Goal: Task Accomplishment & Management: Manage account settings

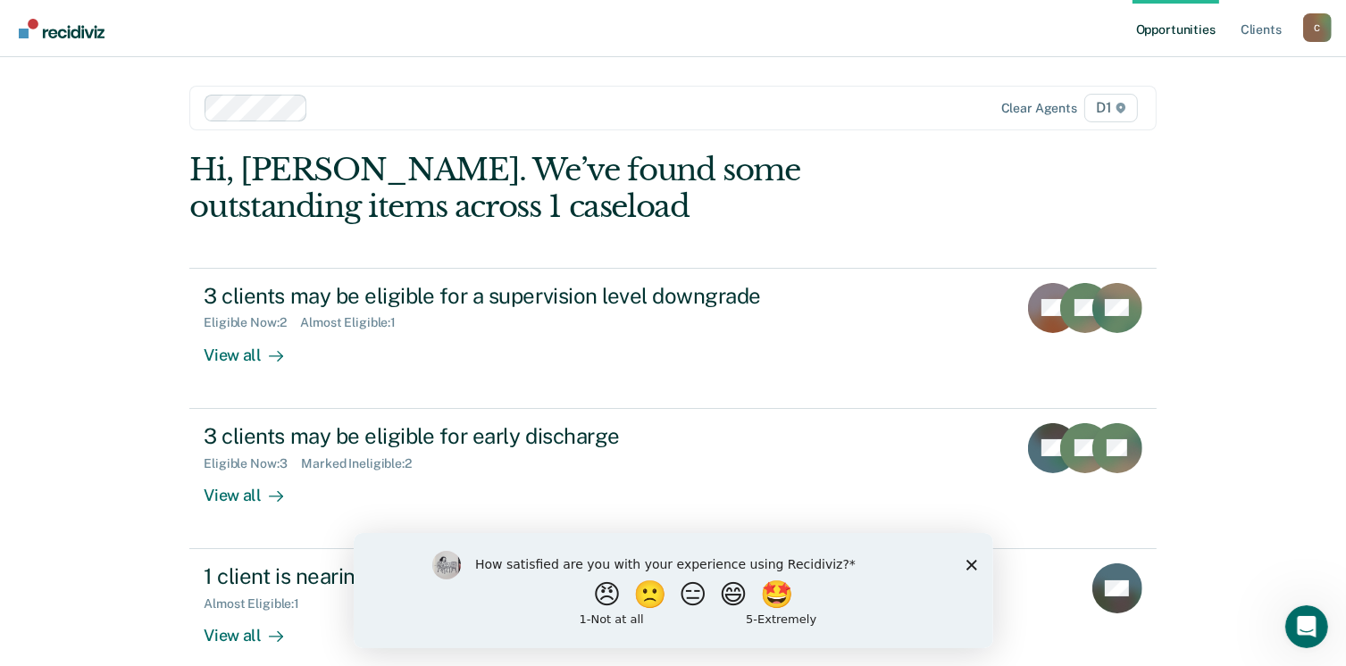
click at [969, 571] on div "How satisfied are you with your experience using Recidiviz? 😠 🙁 😑 😄 🤩 1 - Not a…" at bounding box center [672, 589] width 639 height 115
click at [969, 569] on icon "Close survey" at bounding box center [970, 564] width 11 height 11
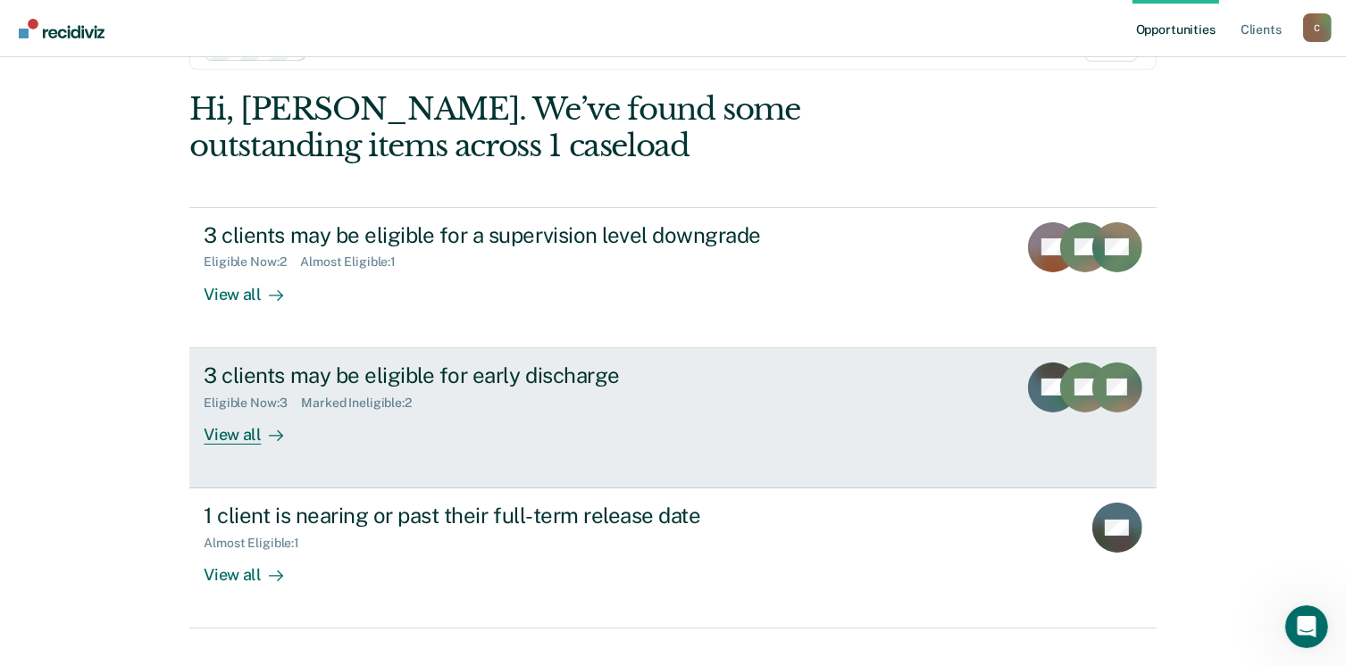
scroll to position [89, 0]
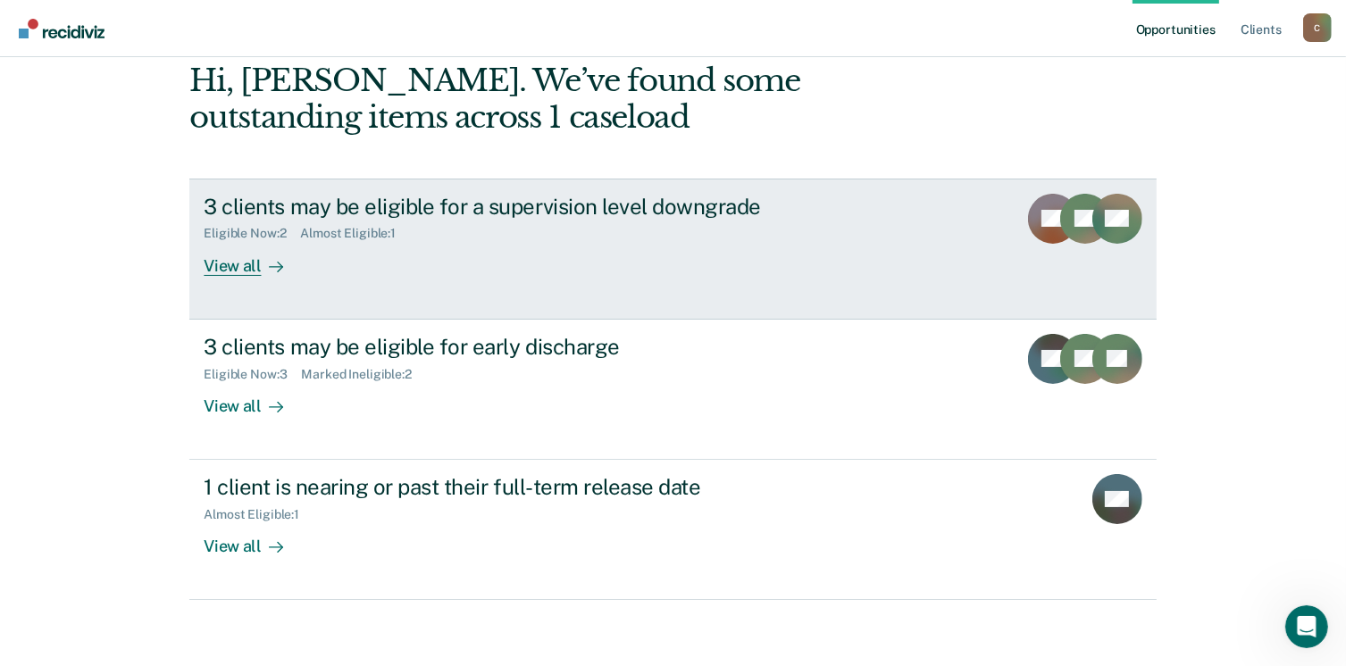
click at [225, 277] on link "3 clients may be eligible for a supervision level downgrade Eligible Now : 2 Al…" at bounding box center [672, 249] width 966 height 141
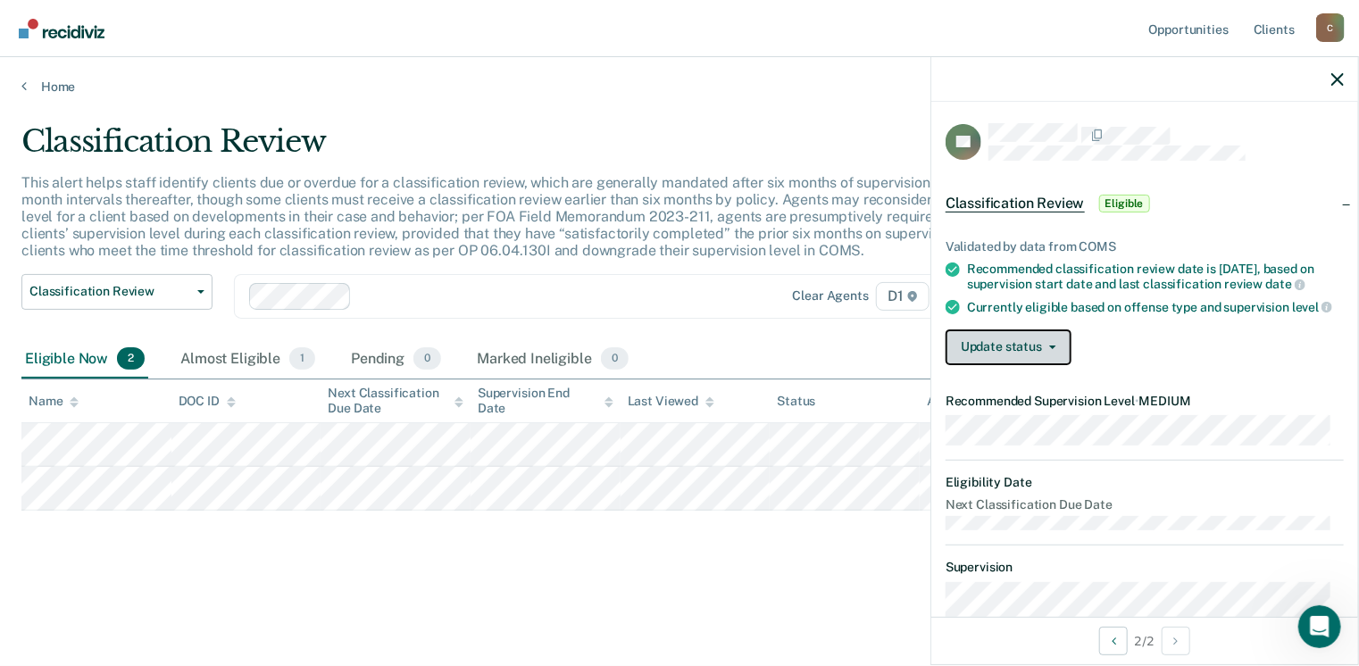
click at [1026, 350] on button "Update status" at bounding box center [1009, 348] width 126 height 36
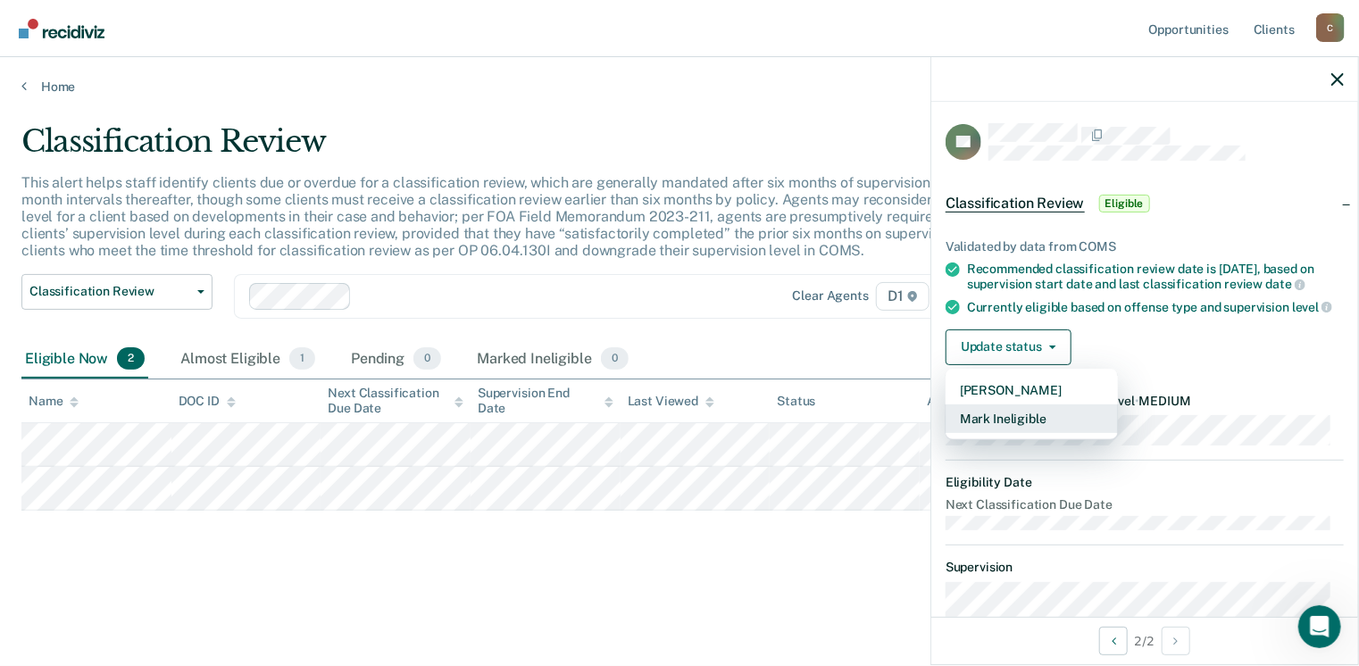
click at [1018, 432] on button "Mark Ineligible" at bounding box center [1032, 419] width 172 height 29
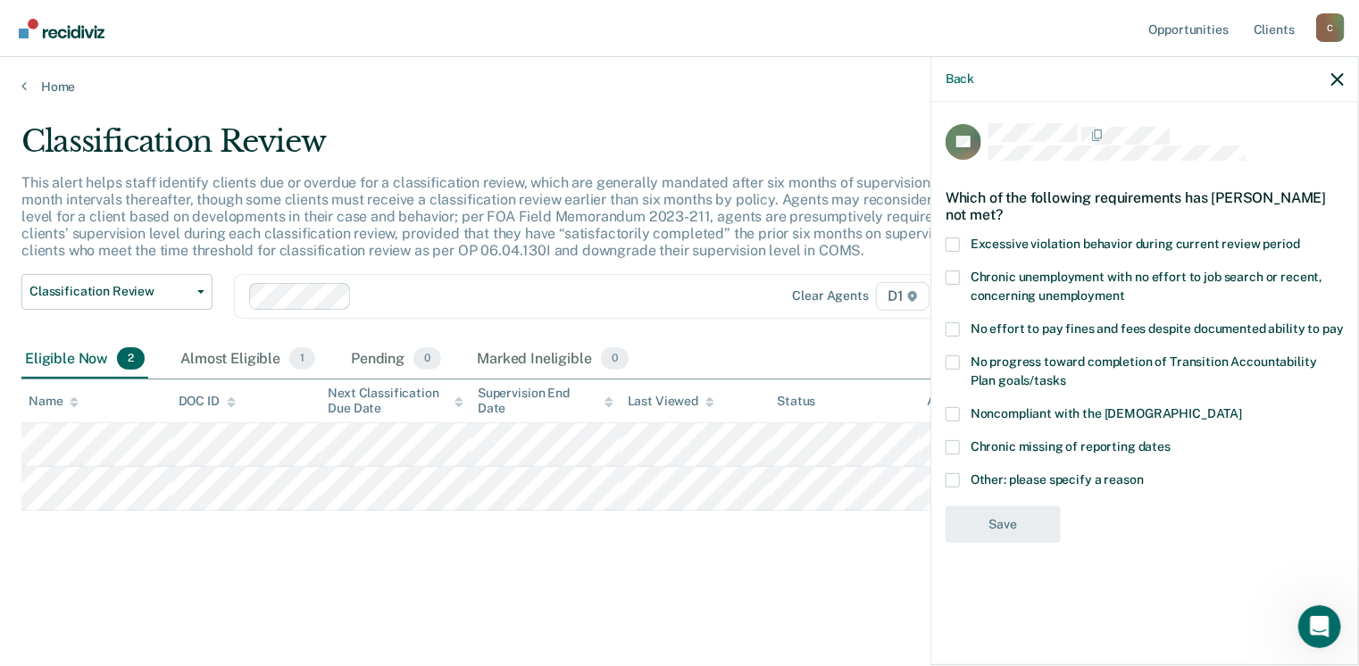
click at [963, 480] on label "Other: please specify a reason" at bounding box center [1145, 482] width 398 height 19
click at [1144, 473] on input "Other: please specify a reason" at bounding box center [1144, 473] width 0 height 0
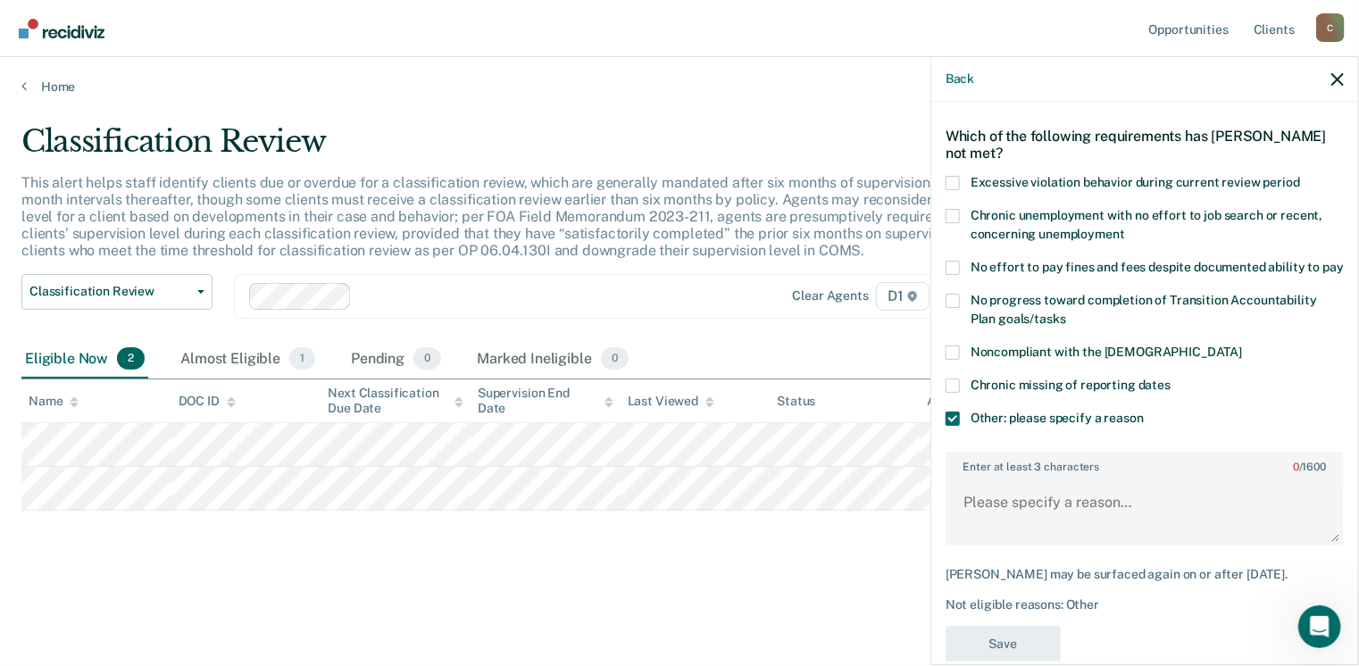
scroll to position [89, 0]
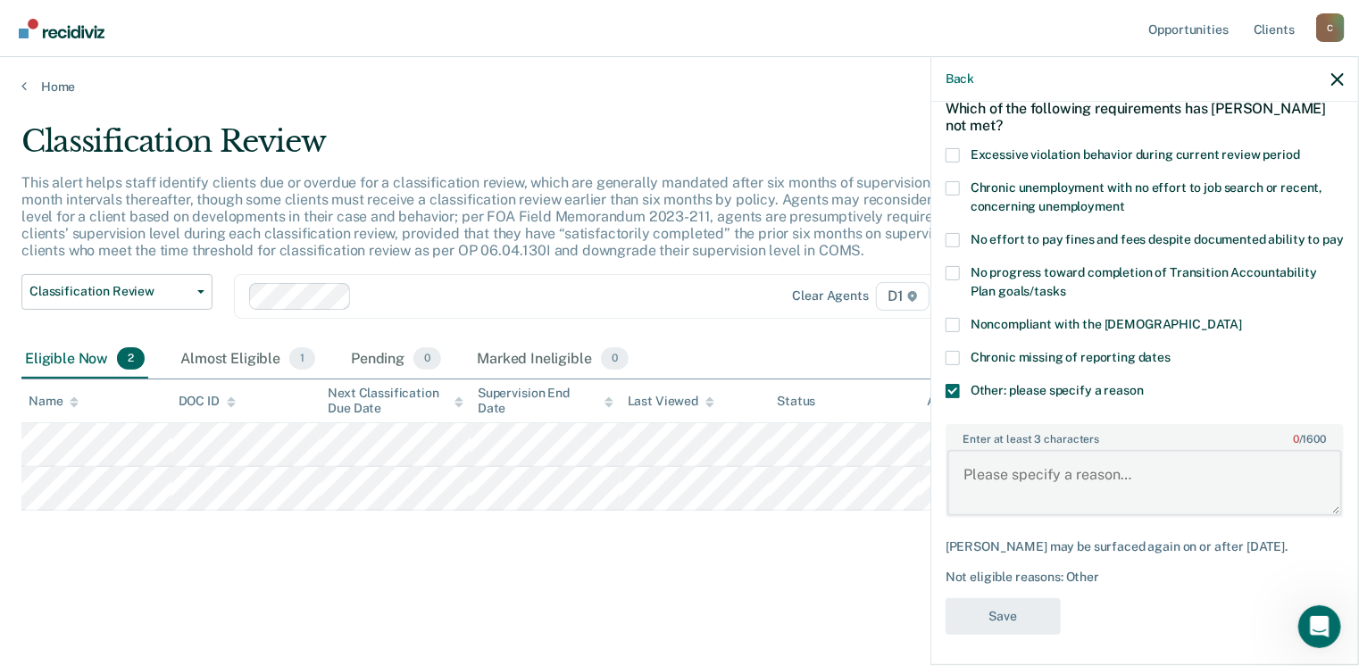
click at [1055, 505] on textarea "Enter at least 3 characters 0 / 1600" at bounding box center [1144, 483] width 395 height 66
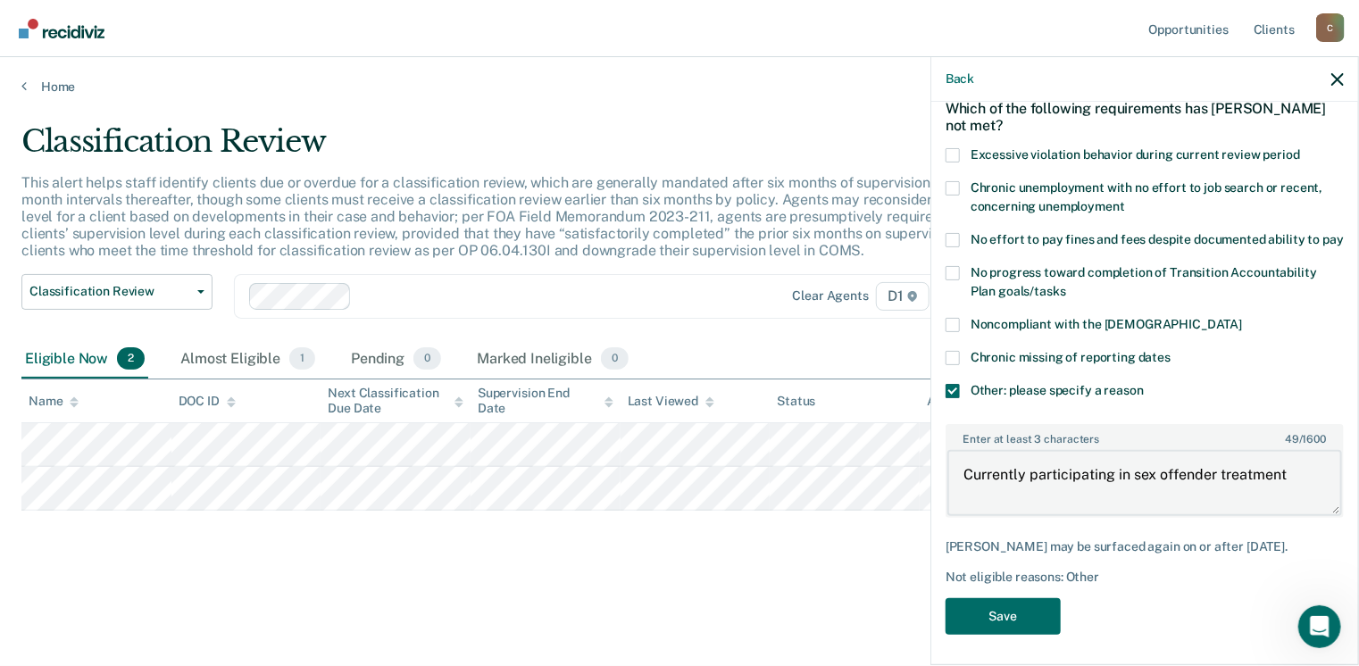
drag, startPoint x: 1310, startPoint y: 494, endPoint x: 963, endPoint y: 480, distance: 347.6
click at [963, 480] on textarea "Currently participating in sex offender treatment" at bounding box center [1144, 483] width 395 height 66
type textarea "Currently participating in sex offender treatment"
click at [997, 623] on button "Save" at bounding box center [1003, 616] width 115 height 37
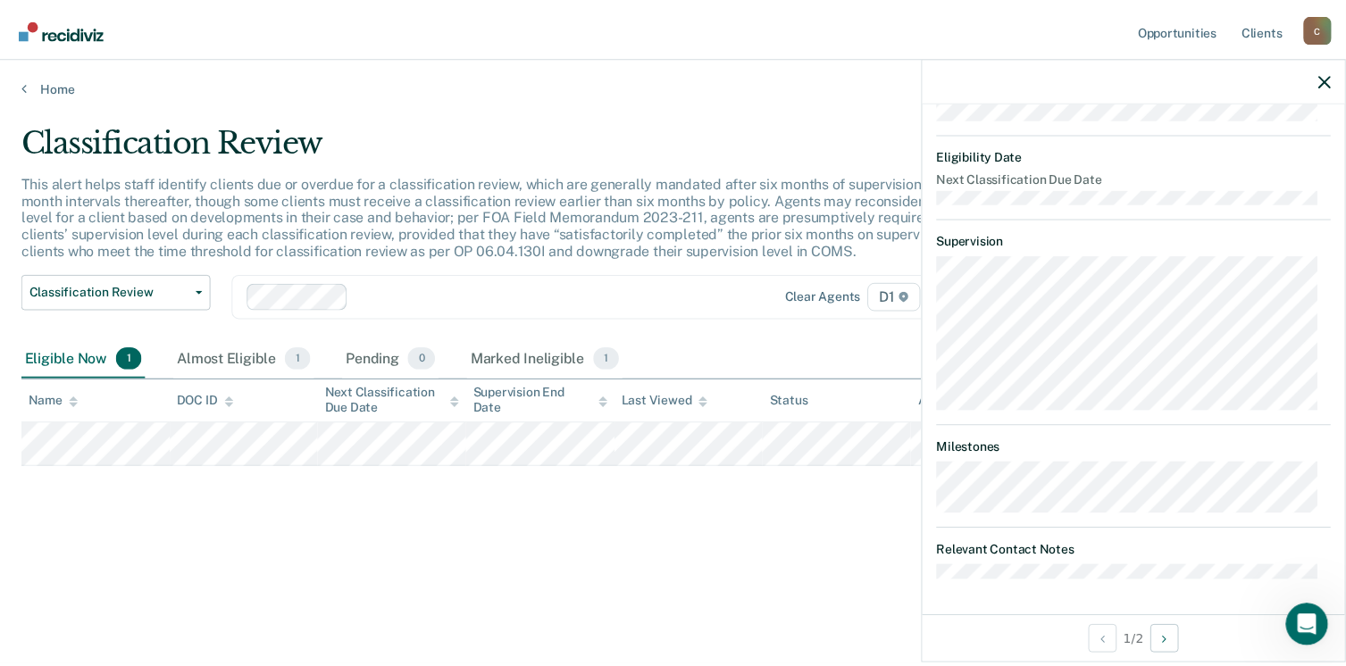
scroll to position [0, 0]
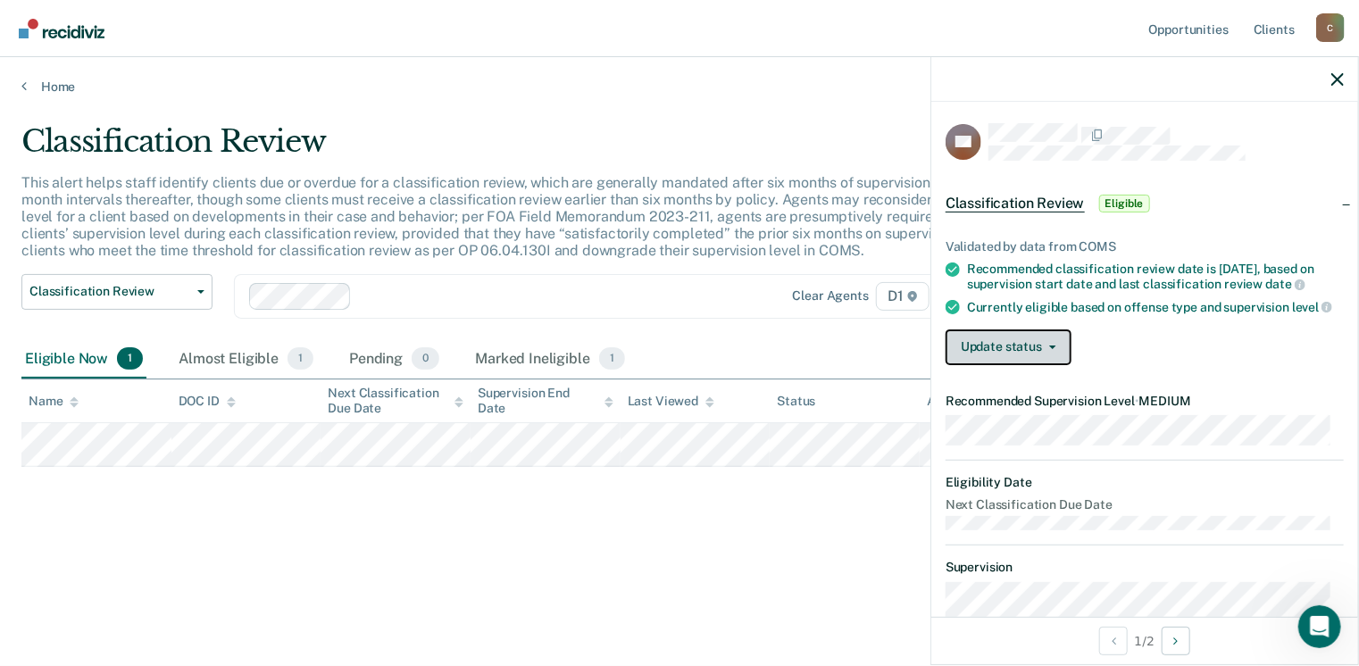
click at [1003, 362] on button "Update status" at bounding box center [1009, 348] width 126 height 36
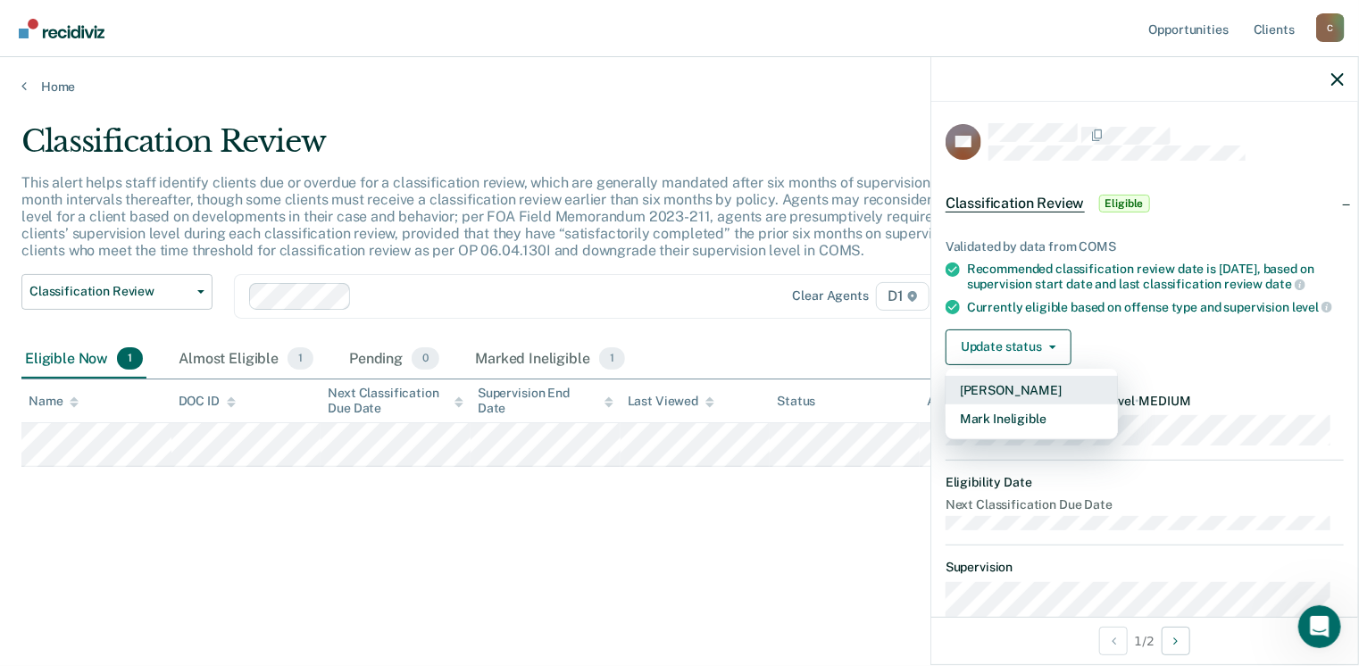
click at [995, 399] on button "[PERSON_NAME]" at bounding box center [1032, 390] width 172 height 29
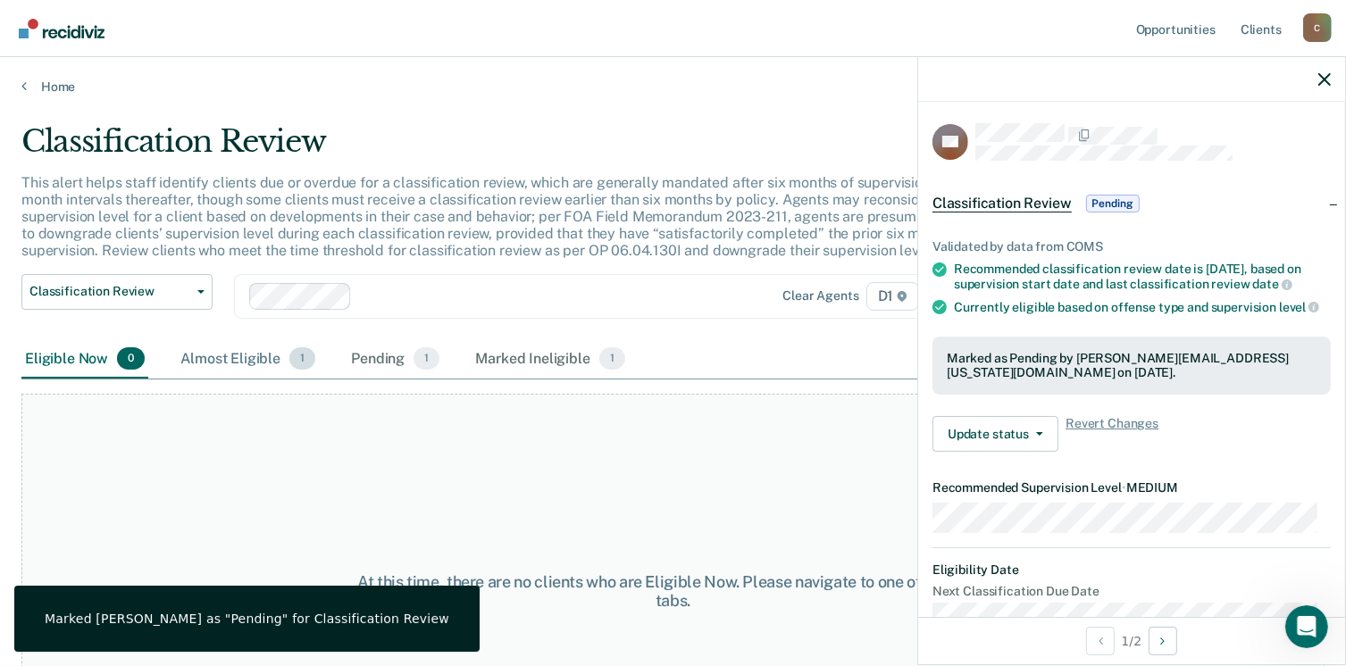
click at [235, 348] on div "Almost Eligible 1" at bounding box center [248, 359] width 142 height 39
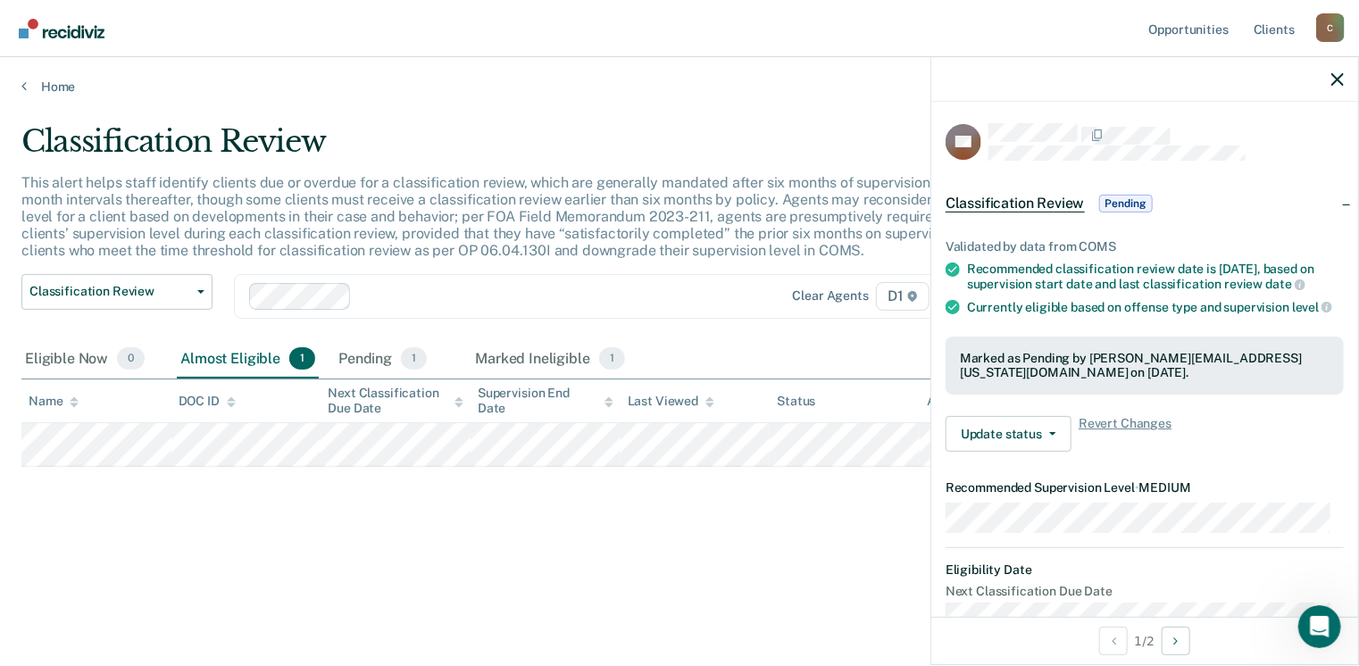
drag, startPoint x: 382, startPoint y: 346, endPoint x: 370, endPoint y: 483, distance: 137.2
click at [370, 483] on div "Classification Review This alert helps staff identify clients due or overdue fo…" at bounding box center [679, 327] width 1316 height 409
click at [392, 350] on div "Pending 1" at bounding box center [395, 359] width 96 height 39
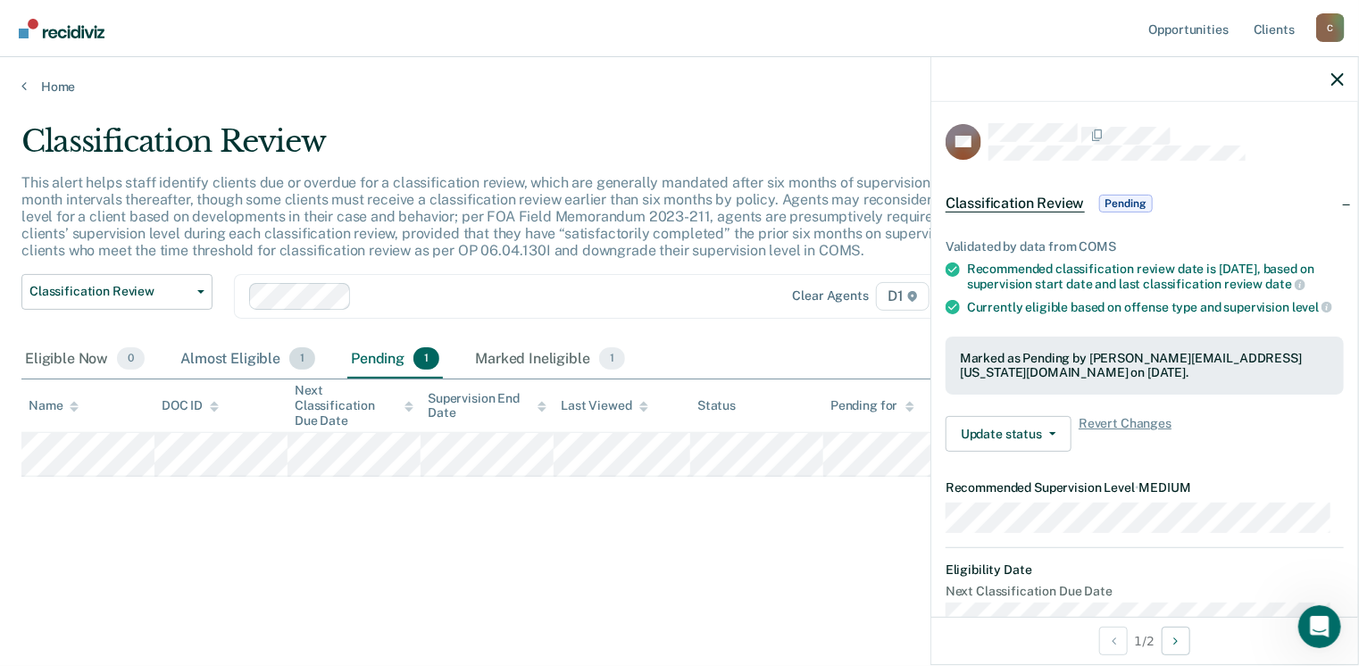
click at [220, 355] on div "Almost Eligible 1" at bounding box center [248, 359] width 142 height 39
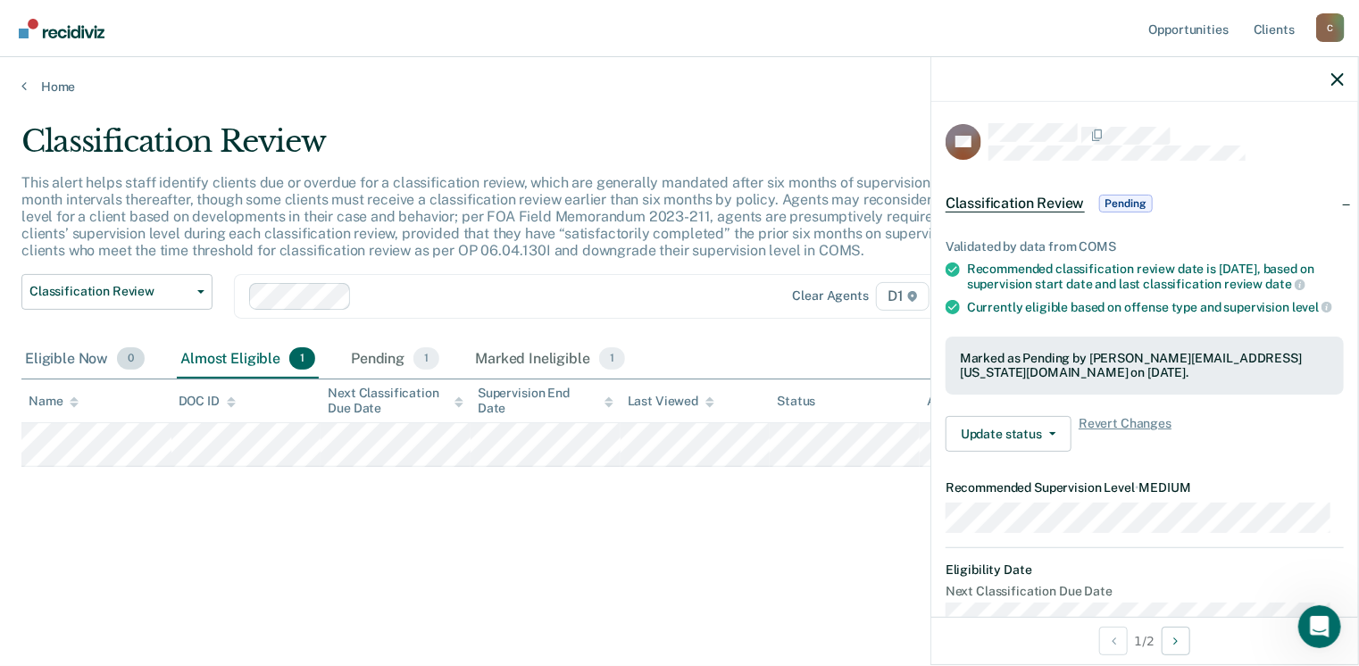
click at [93, 352] on div "Eligible Now 0" at bounding box center [84, 359] width 127 height 39
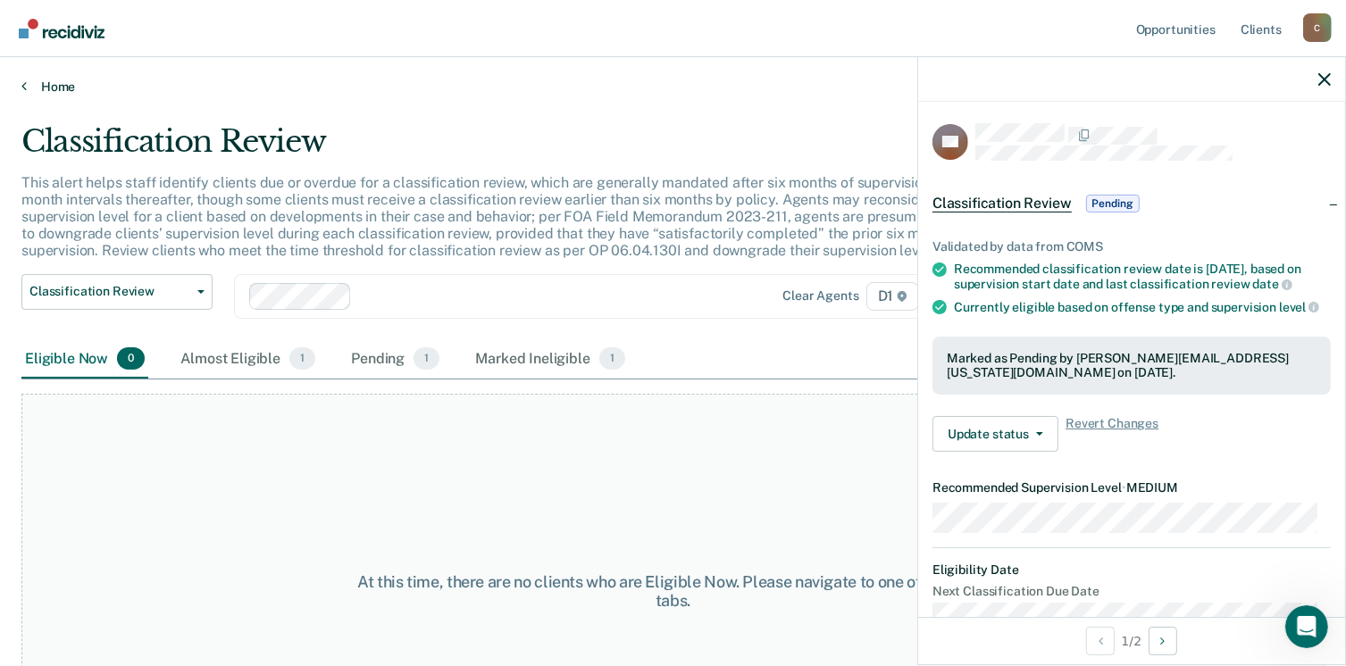
click at [45, 90] on link "Home" at bounding box center [672, 87] width 1303 height 16
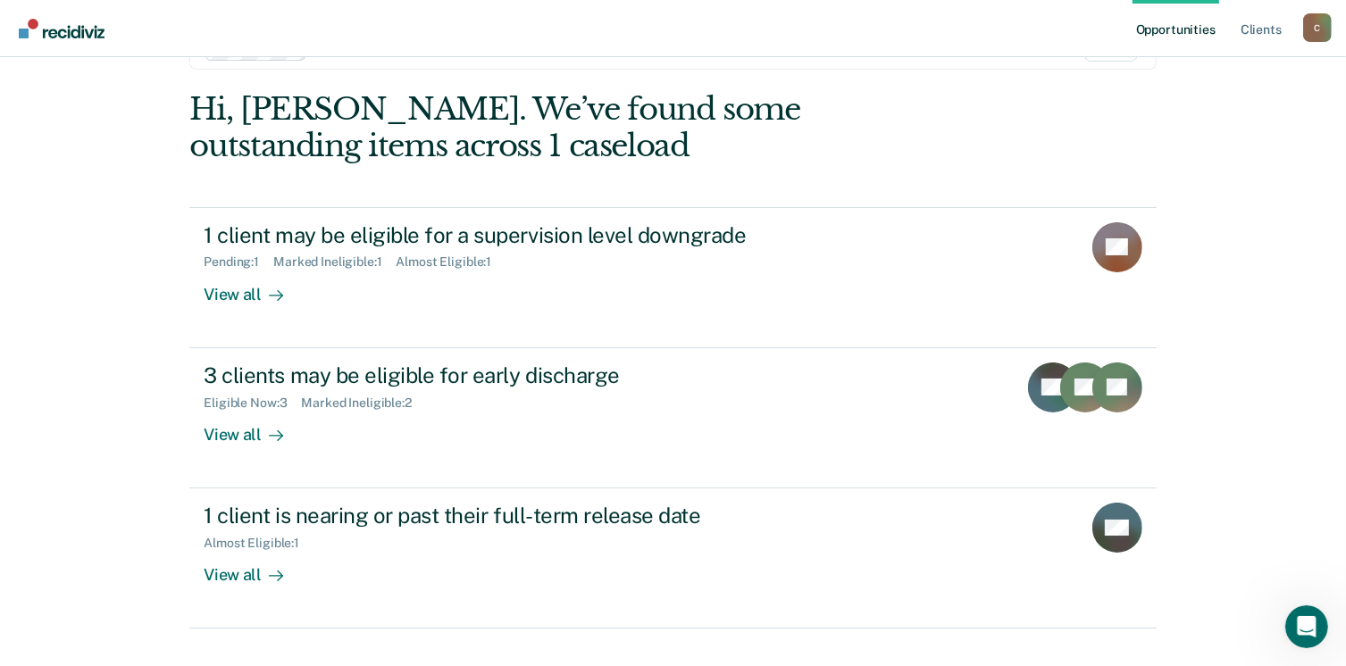
scroll to position [89, 0]
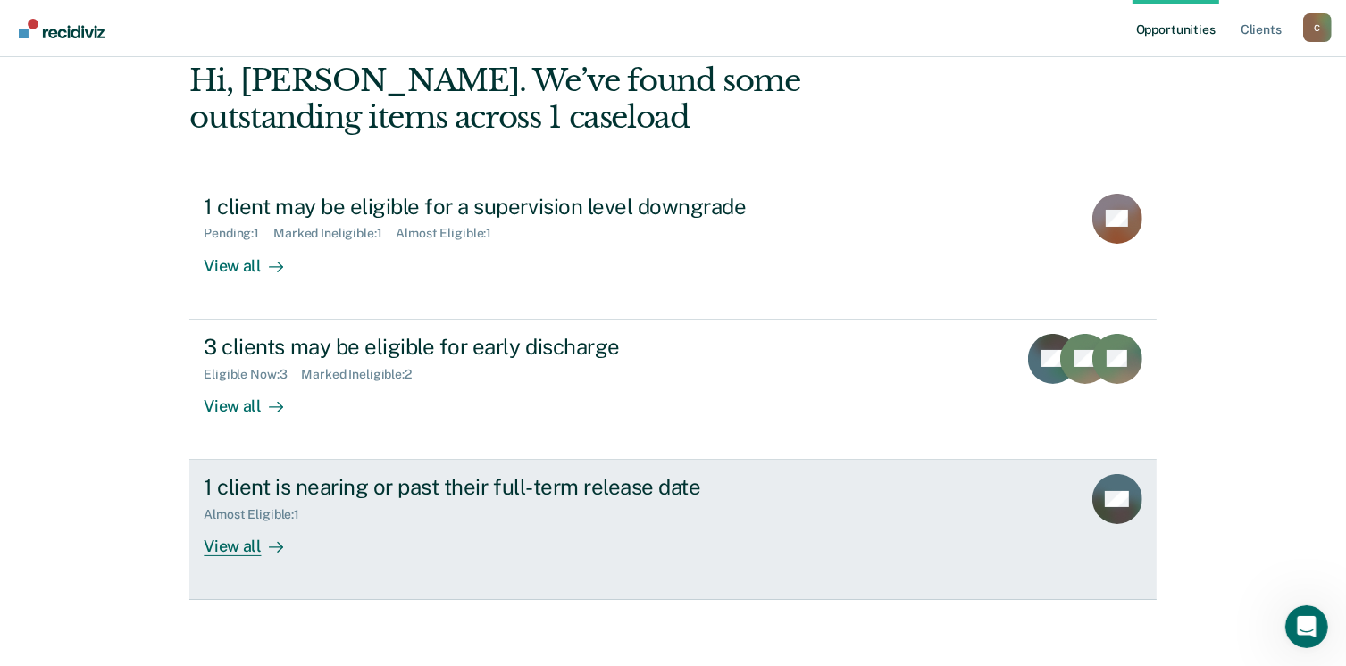
click at [229, 497] on div "1 client is nearing or past their full-term release date" at bounding box center [517, 487] width 627 height 26
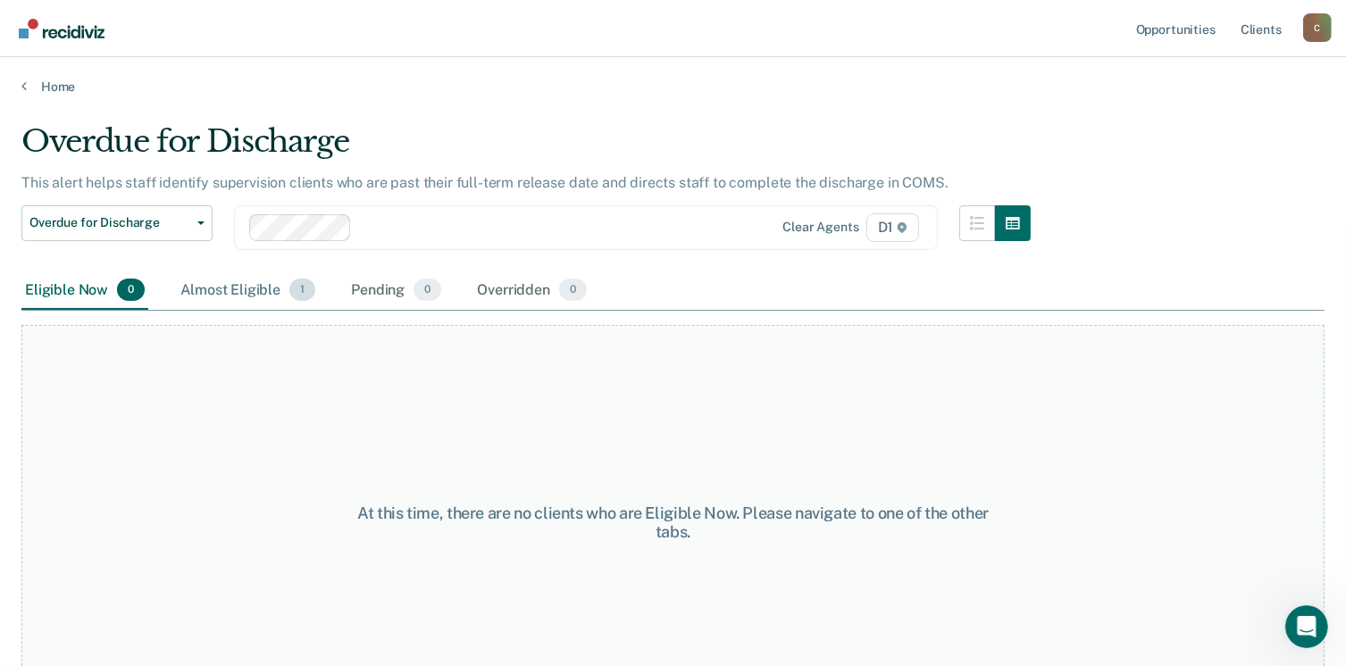
click at [260, 288] on div "Almost Eligible 1" at bounding box center [248, 290] width 142 height 39
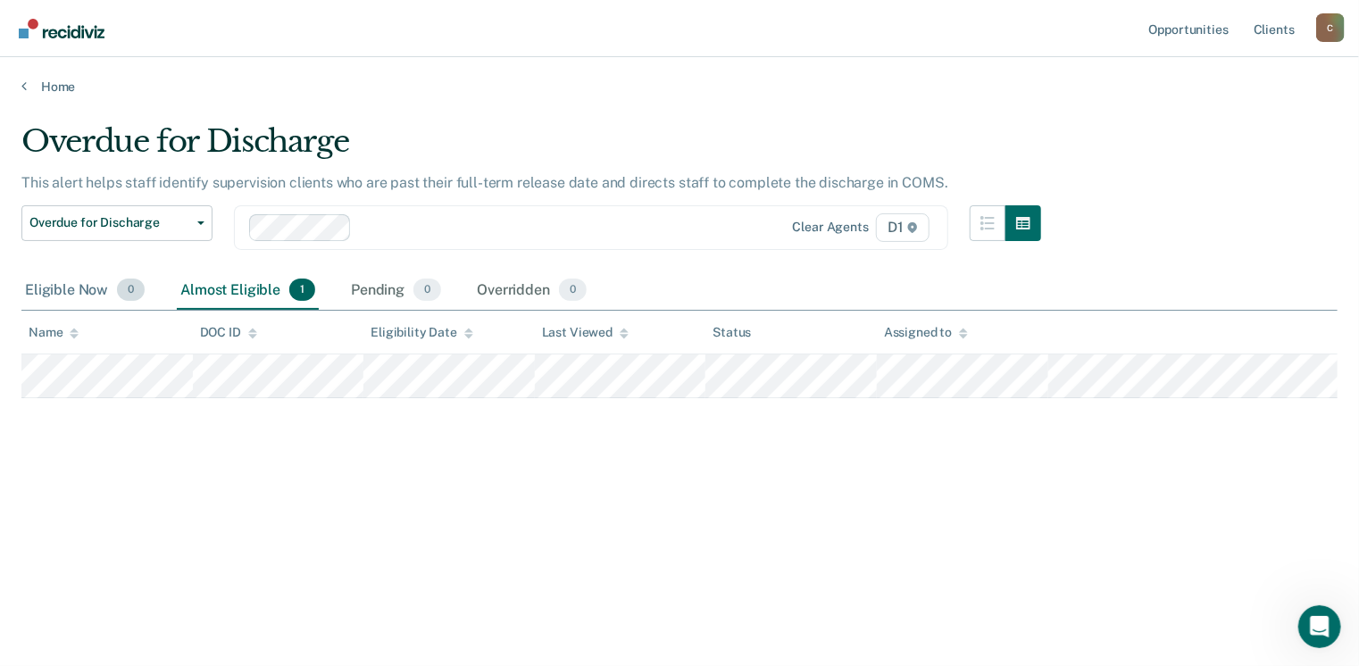
click at [79, 294] on div "Eligible Now 0" at bounding box center [84, 290] width 127 height 39
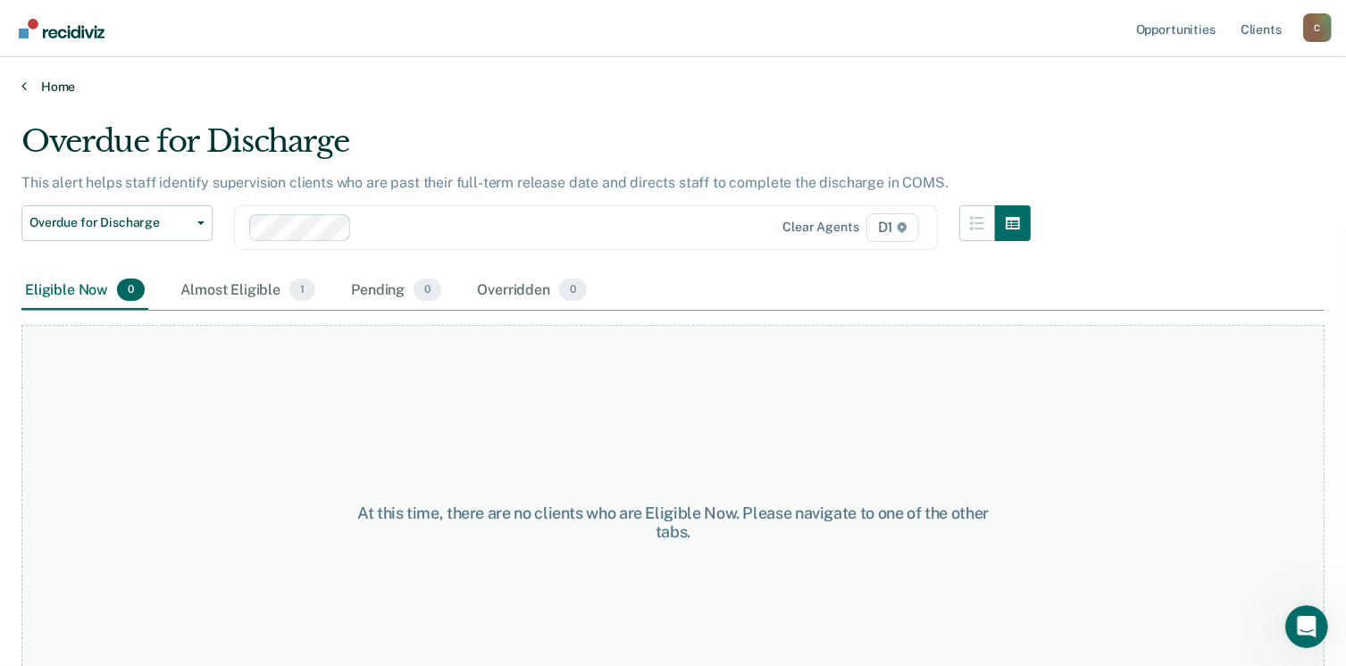
click at [52, 79] on link "Home" at bounding box center [672, 87] width 1303 height 16
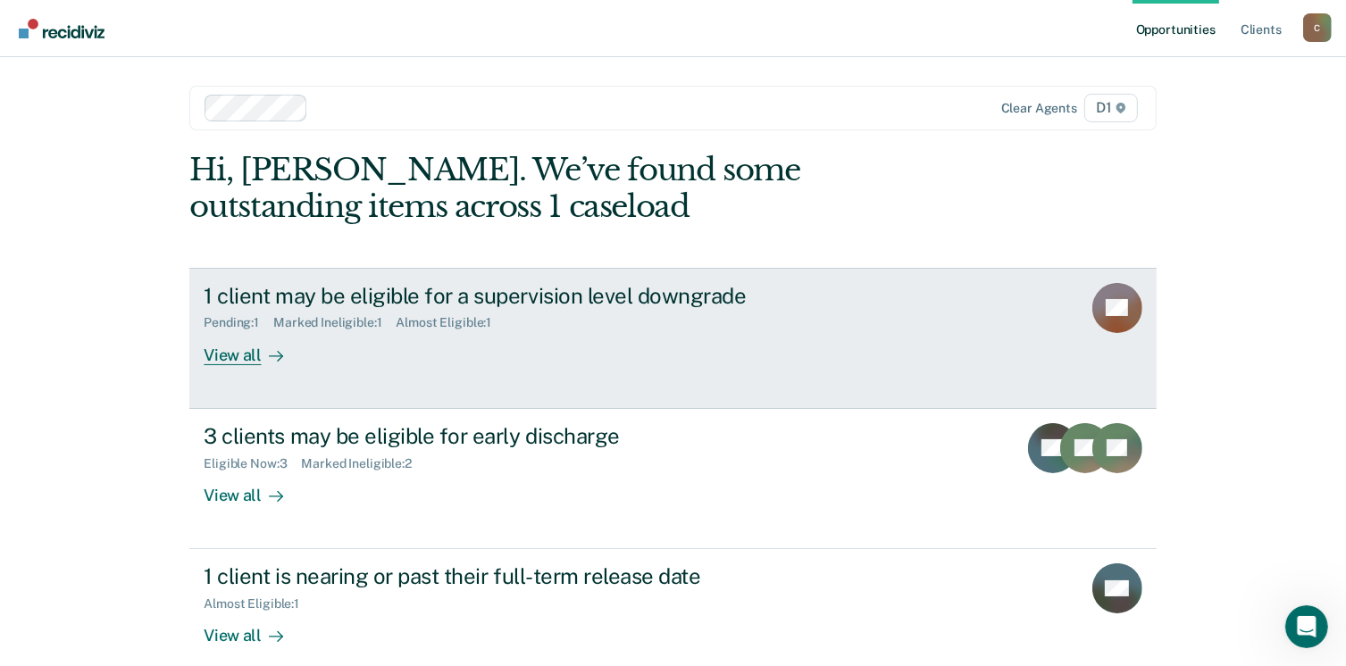
click at [229, 283] on div "1 client may be eligible for a supervision level downgrade" at bounding box center [517, 296] width 627 height 26
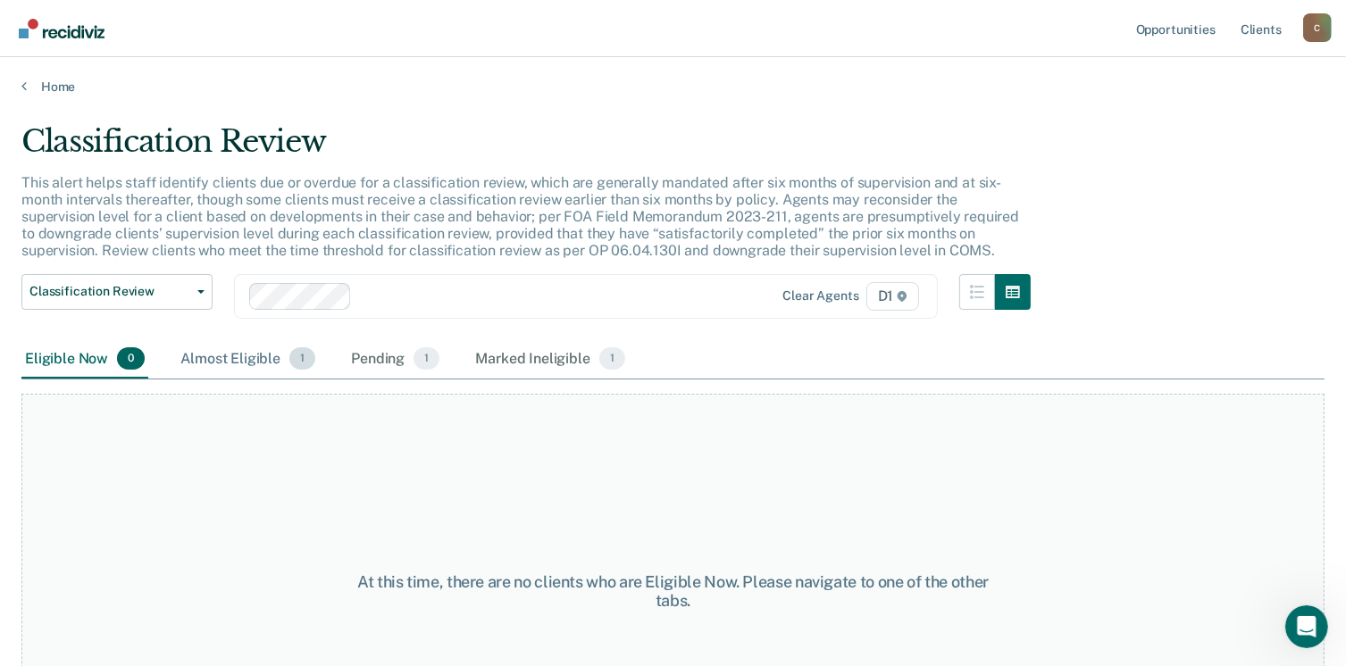
click at [196, 363] on div "Almost Eligible 1" at bounding box center [248, 359] width 142 height 39
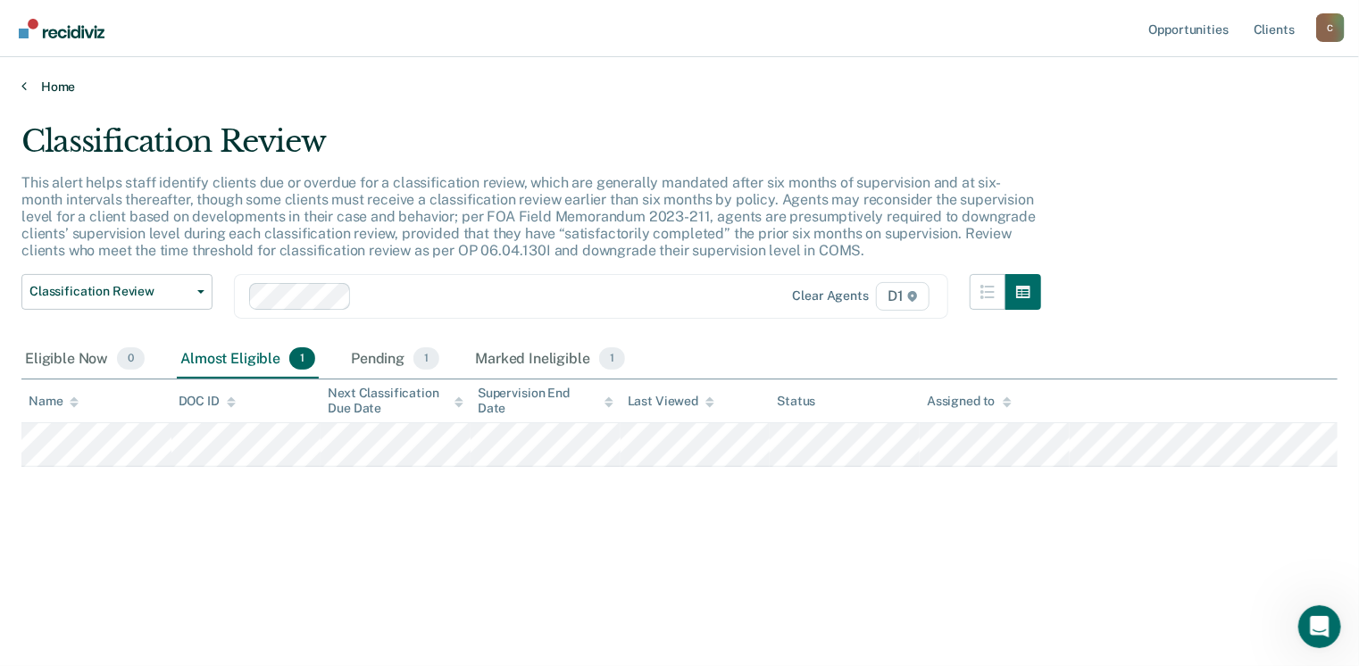
click at [46, 87] on link "Home" at bounding box center [679, 87] width 1316 height 16
